Goal: Task Accomplishment & Management: Manage account settings

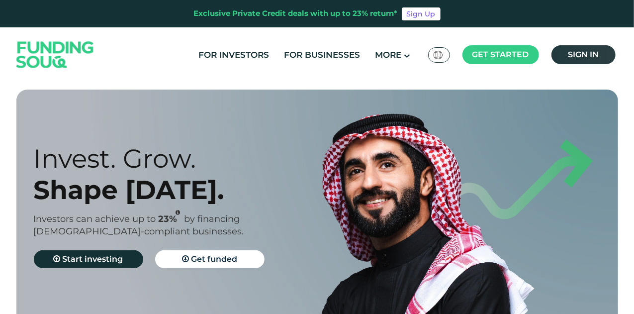
click at [595, 57] on span "Sign in" at bounding box center [583, 54] width 31 height 9
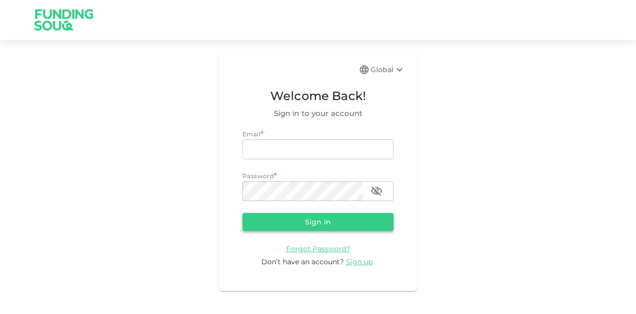
type input "[EMAIL_ADDRESS][PERSON_NAME][DOMAIN_NAME]"
click at [324, 217] on button "Sign in" at bounding box center [318, 222] width 151 height 18
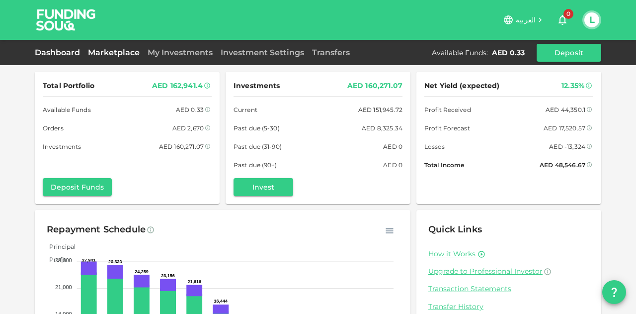
click at [116, 55] on link "Marketplace" at bounding box center [114, 52] width 60 height 9
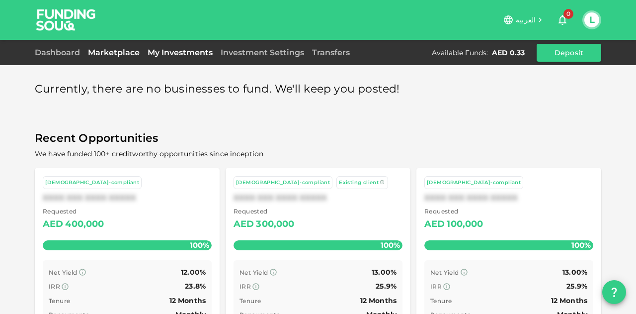
click at [179, 56] on link "My Investments" at bounding box center [180, 52] width 73 height 9
